Goal: Register for event/course

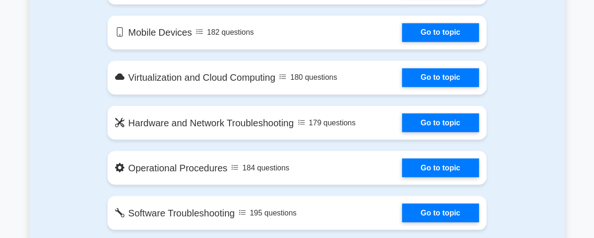
scroll to position [808, 0]
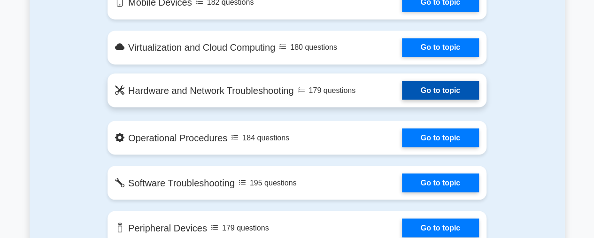
click at [402, 86] on link "Go to topic" at bounding box center [440, 90] width 77 height 19
click at [402, 92] on link "Go to topic" at bounding box center [440, 90] width 77 height 19
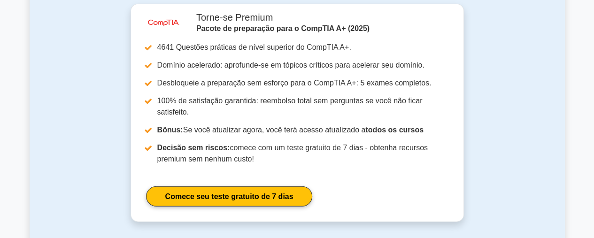
scroll to position [1127, 0]
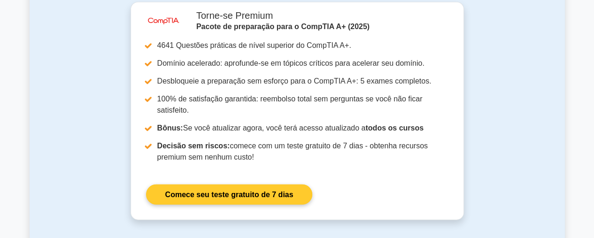
click at [255, 205] on link "Comece seu teste gratuito de 7 dias" at bounding box center [229, 195] width 167 height 20
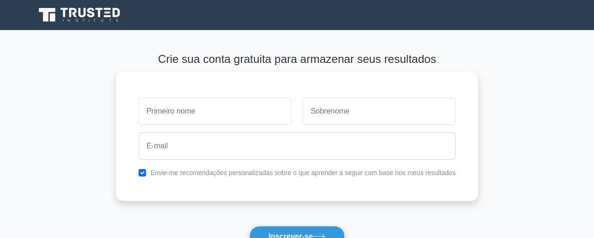
click at [214, 107] on input "text" at bounding box center [215, 111] width 153 height 27
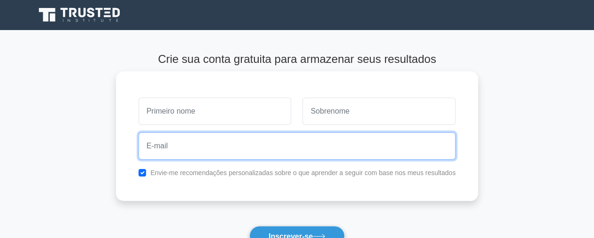
click at [217, 142] on input "email" at bounding box center [297, 145] width 317 height 27
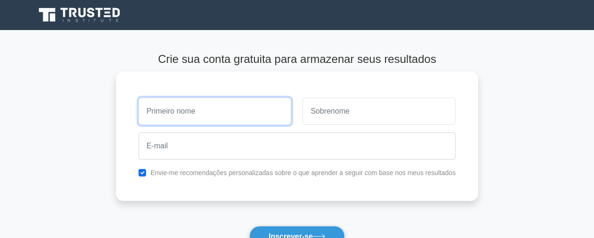
click at [271, 114] on input "text" at bounding box center [215, 111] width 153 height 27
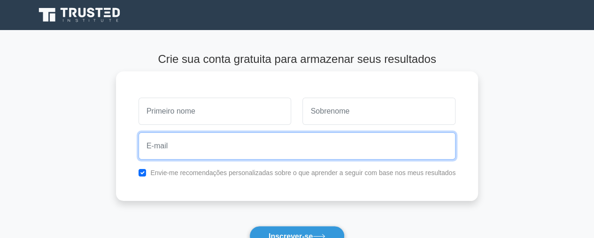
click at [260, 148] on input "email" at bounding box center [297, 145] width 317 height 27
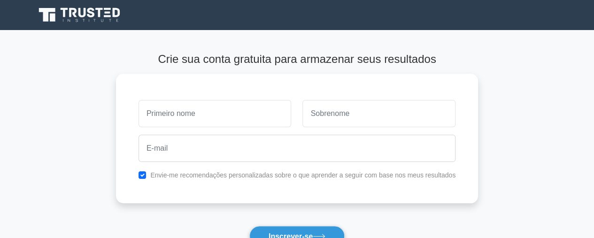
click at [57, 12] on icon at bounding box center [80, 15] width 90 height 18
